Goal: Book appointment/travel/reservation

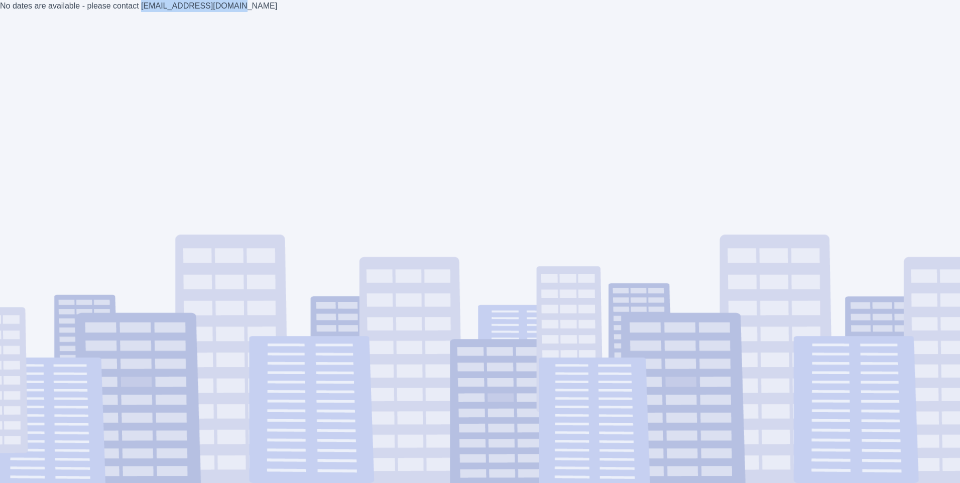
copy div "estimates@axioma.co.uk"
drag, startPoint x: 223, startPoint y: 4, endPoint x: 133, endPoint y: 12, distance: 91.2
click at [133, 12] on div "No dates are available - please contact estimates@axioma.co.uk" at bounding box center [480, 241] width 960 height 483
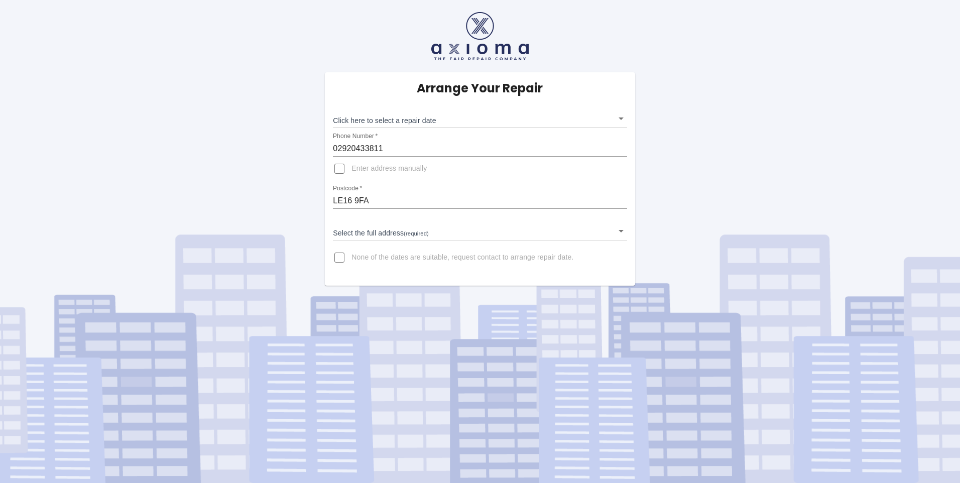
click at [424, 119] on body "Arrange Your Repair Click here to select a repair date ​ Phone Number   * 02920…" at bounding box center [480, 241] width 960 height 483
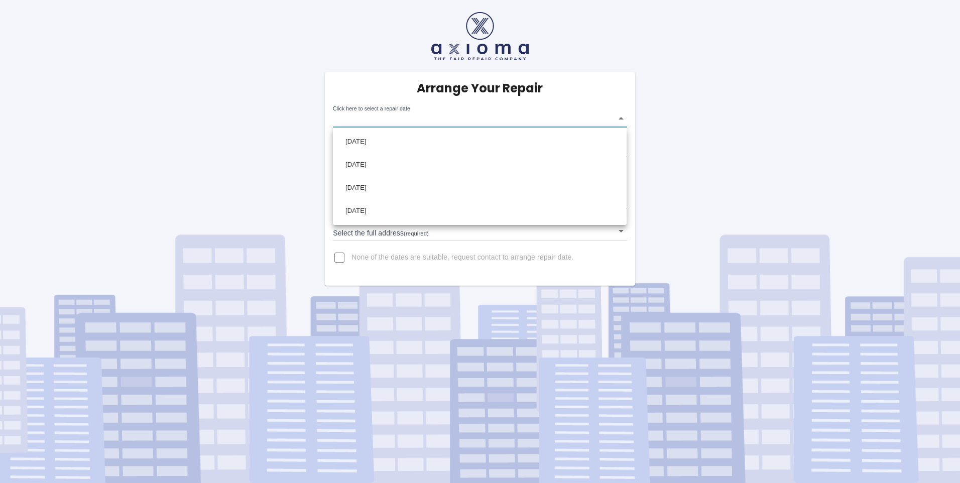
drag, startPoint x: 105, startPoint y: 237, endPoint x: 111, endPoint y: 228, distance: 11.3
click at [105, 237] on div at bounding box center [480, 241] width 960 height 483
